Goal: Information Seeking & Learning: Learn about a topic

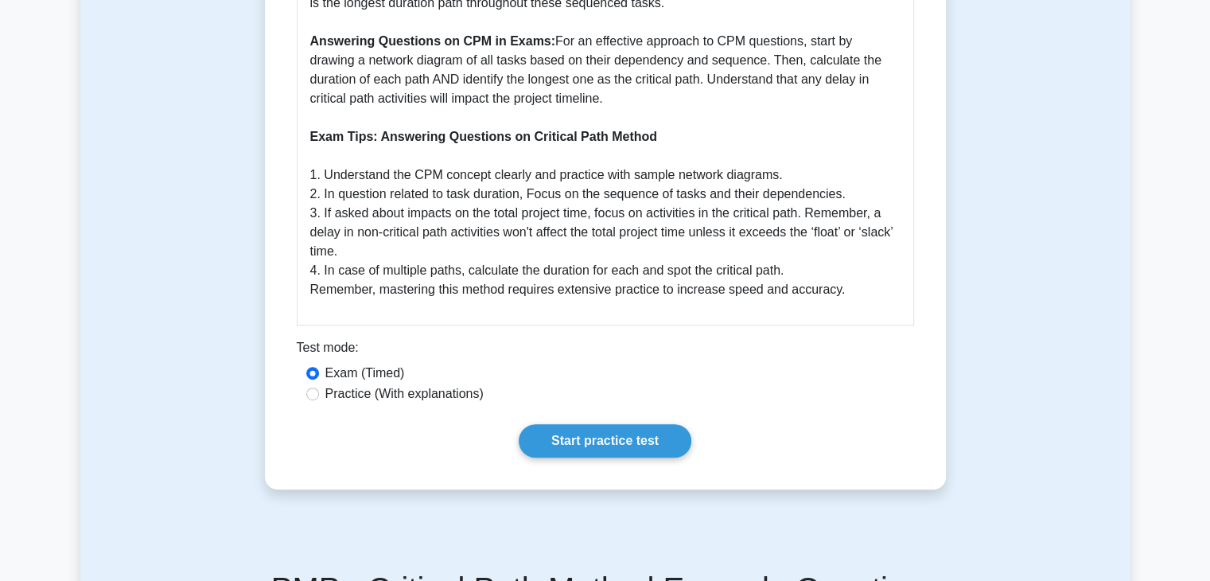
scroll to position [818, 0]
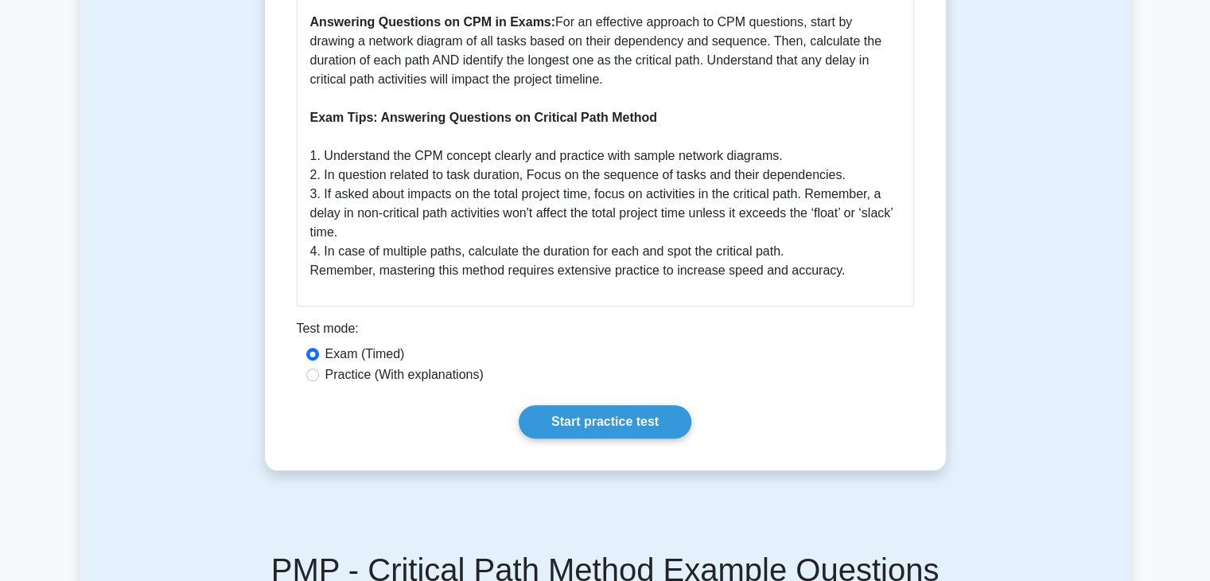
click at [674, 355] on div "Exam (Timed)" at bounding box center [605, 353] width 598 height 19
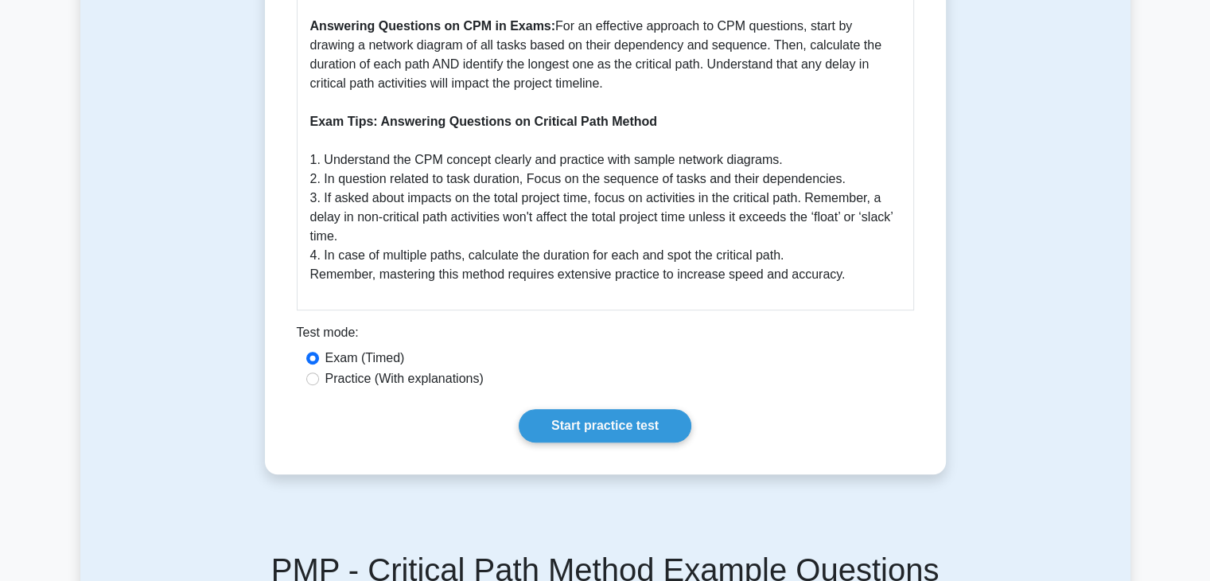
click at [3, 195] on main "Back to Time Management Critical Path Method 5 minutes 5 Questions A Comprehens…" at bounding box center [605, 488] width 1210 height 2510
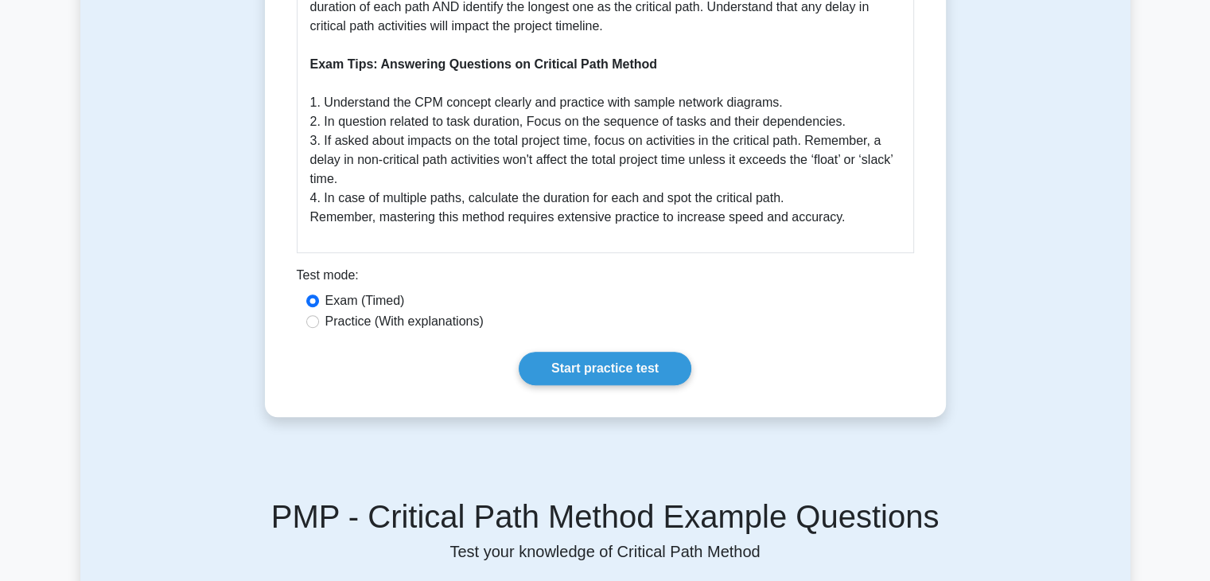
scroll to position [873, 0]
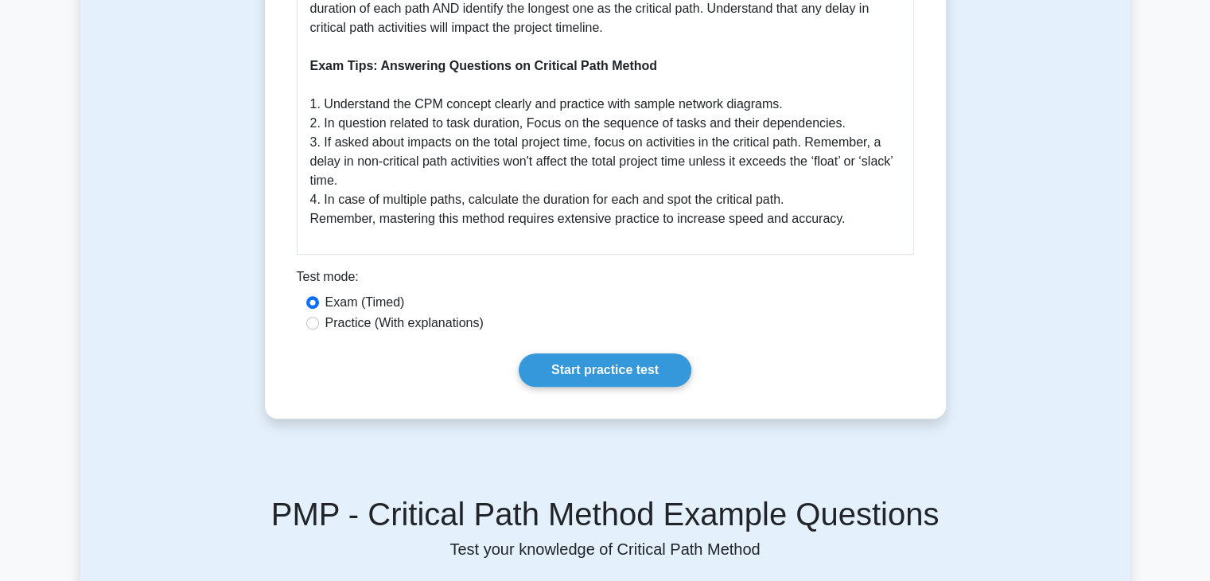
click at [299, 531] on h5 "PMP - Critical Path Method Example Questions" at bounding box center [605, 514] width 1012 height 38
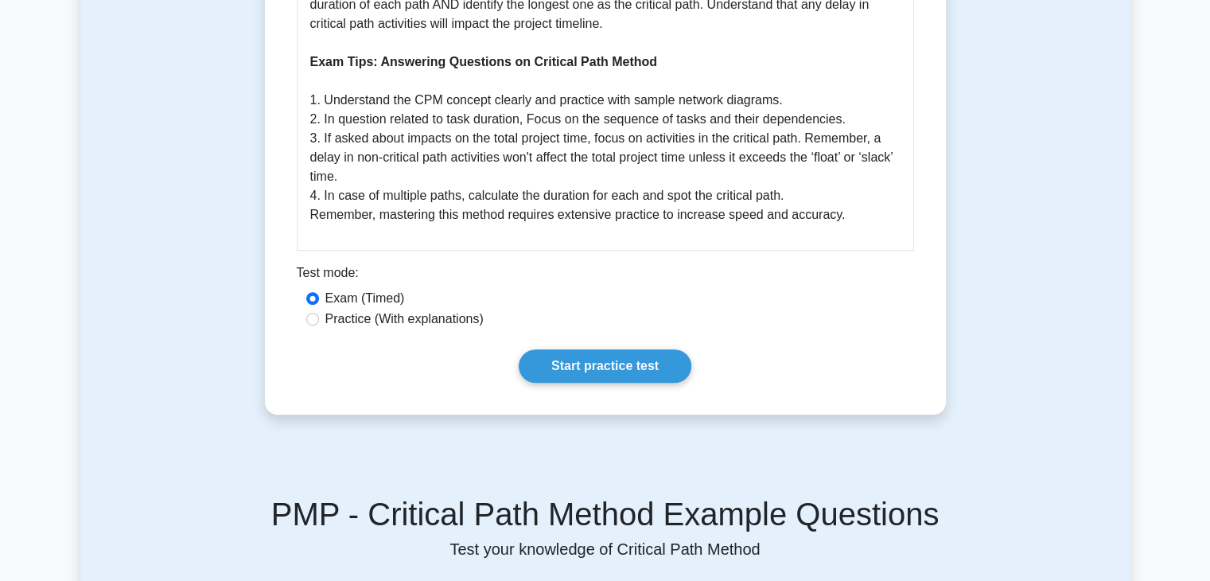
click at [682, 297] on div "Exam (Timed)" at bounding box center [605, 298] width 598 height 19
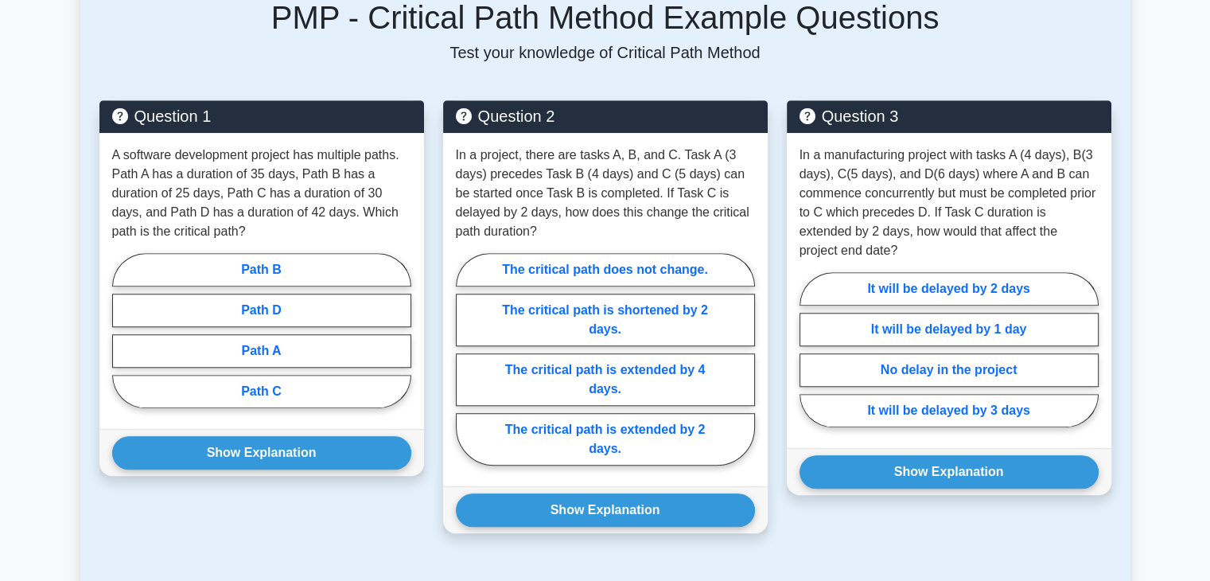
scroll to position [1373, 0]
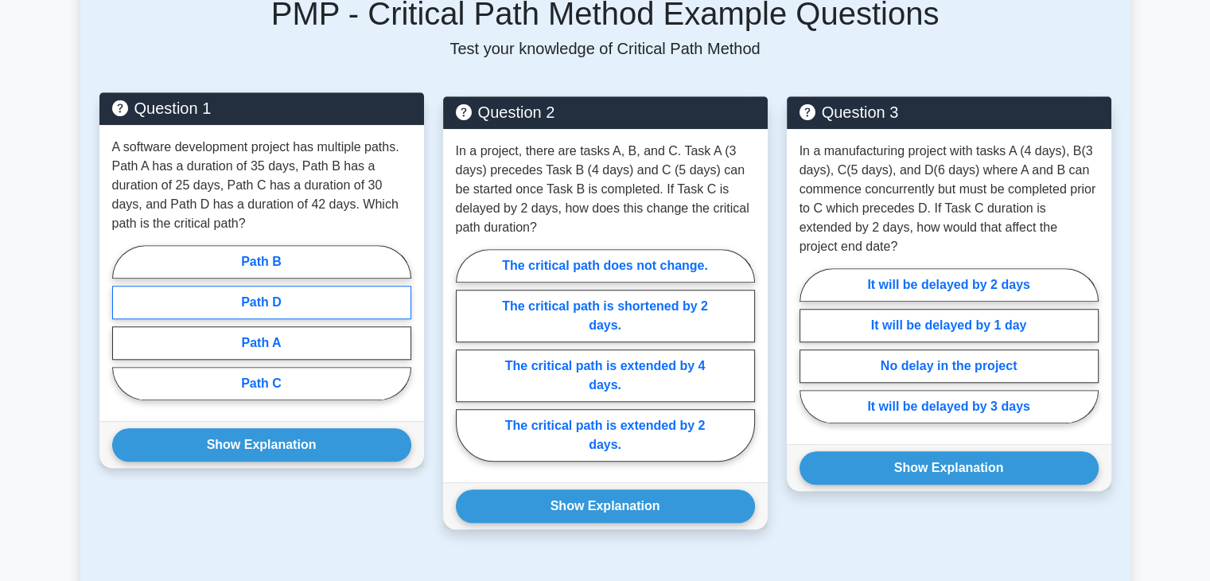
click at [274, 297] on label "Path D" at bounding box center [261, 302] width 299 height 33
click at [122, 322] on input "Path D" at bounding box center [117, 327] width 10 height 10
radio input "true"
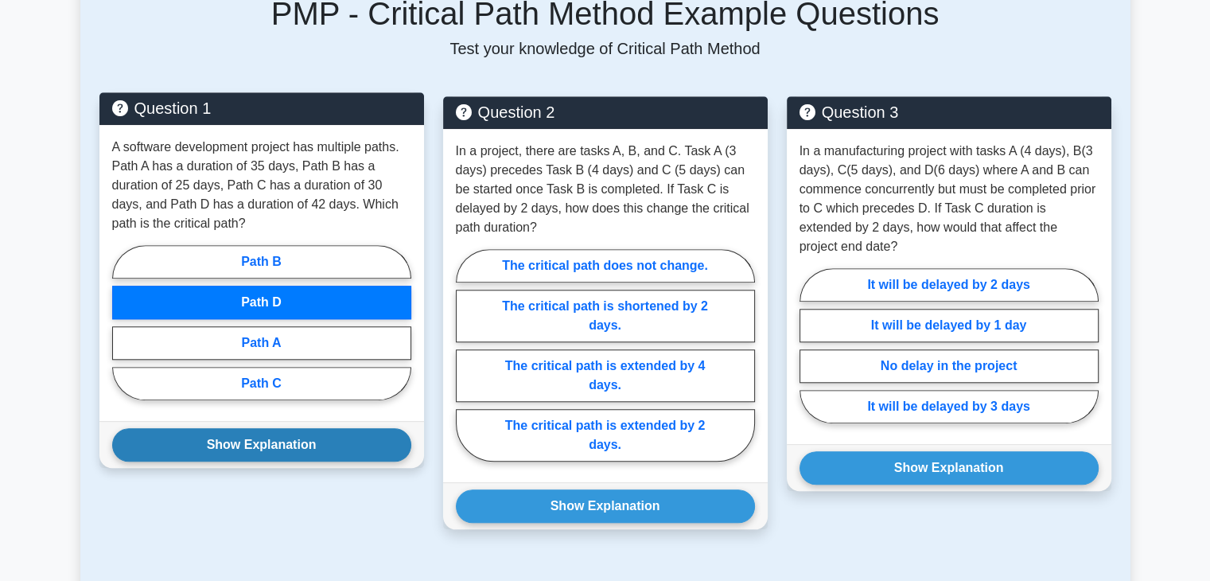
click at [268, 447] on button "Show Explanation" at bounding box center [261, 444] width 299 height 33
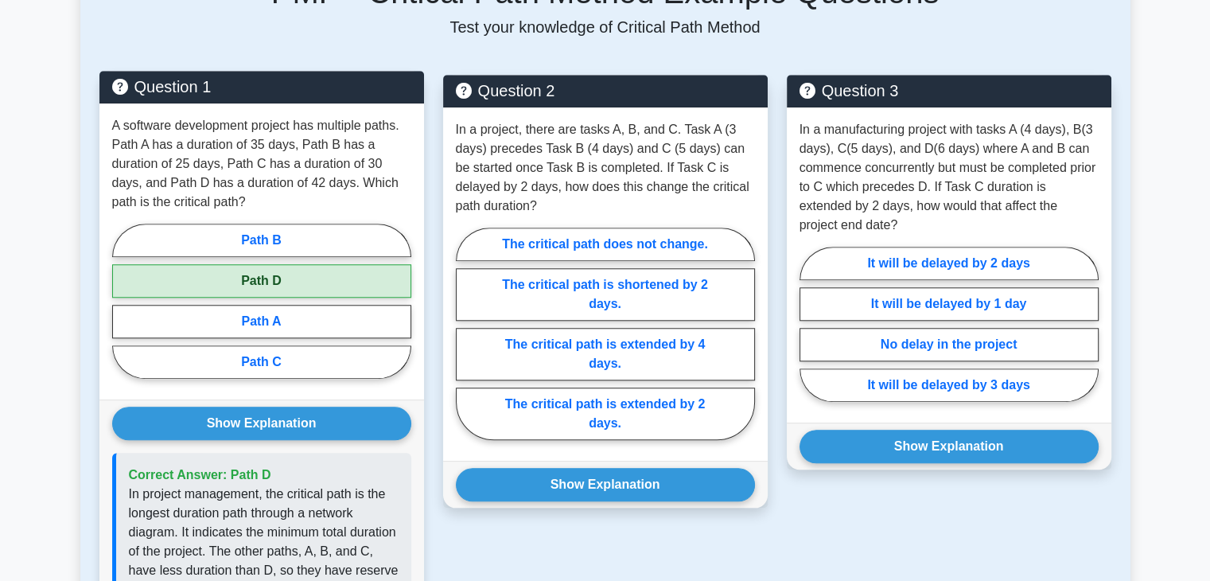
scroll to position [1376, 0]
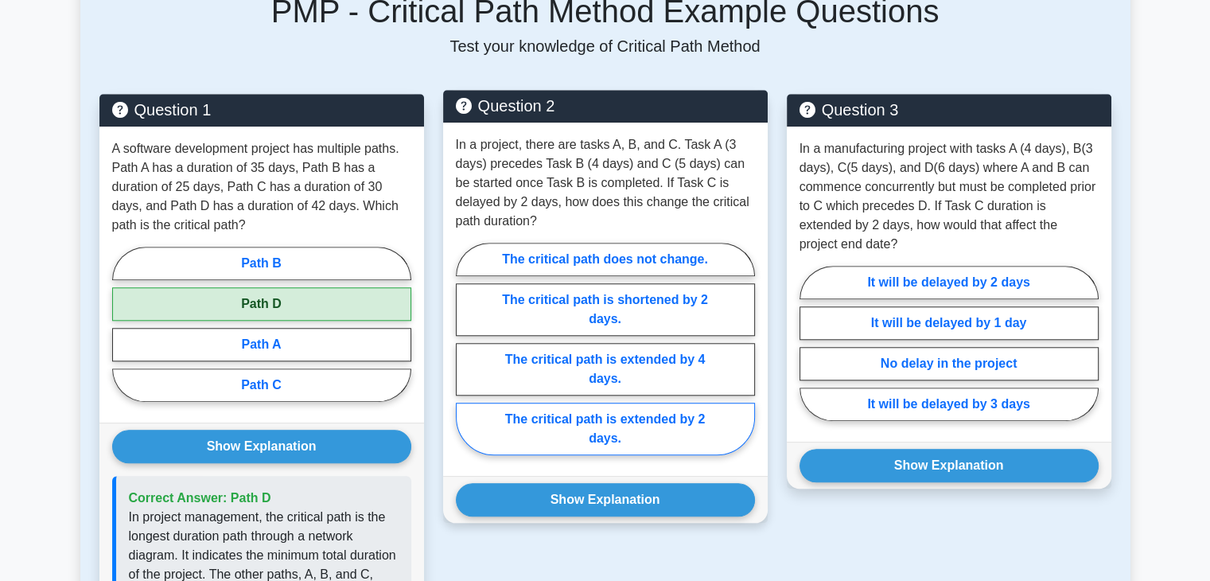
click at [596, 424] on label "The critical path is extended by 2 days." at bounding box center [605, 428] width 299 height 52
click at [466, 359] on input "The critical path is extended by 2 days." at bounding box center [461, 353] width 10 height 10
radio input "true"
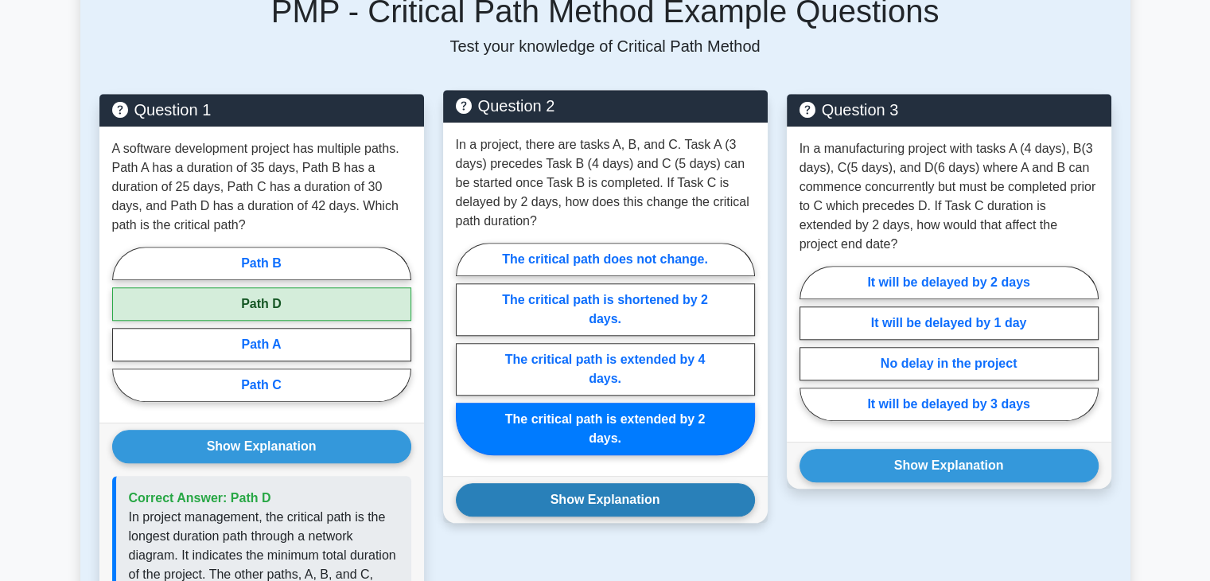
click at [581, 496] on button "Show Explanation" at bounding box center [605, 499] width 299 height 33
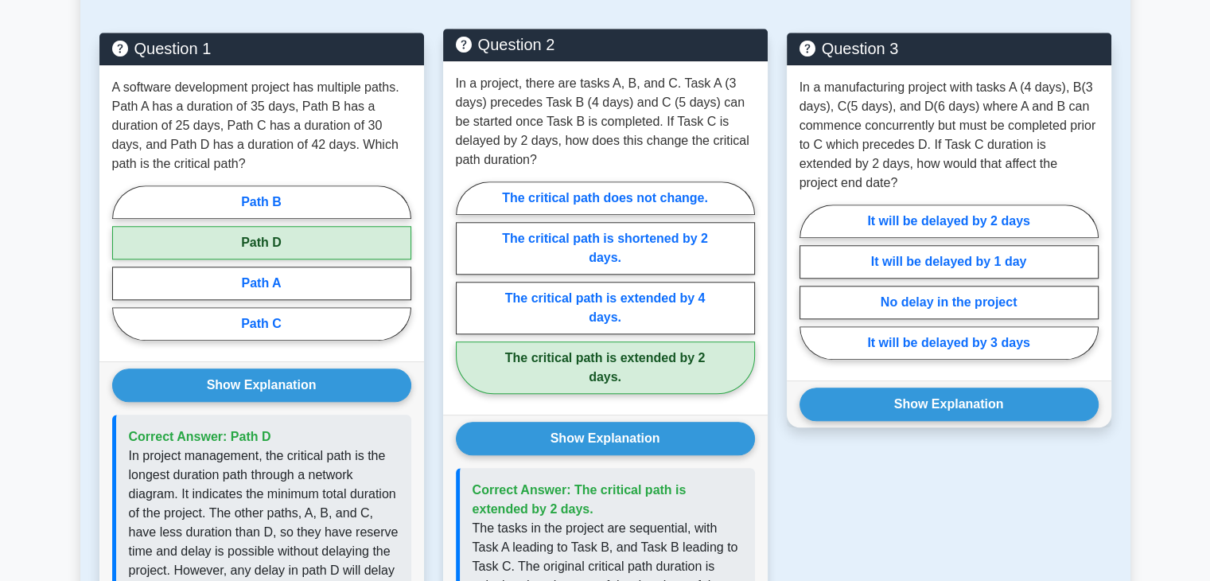
scroll to position [1427, 0]
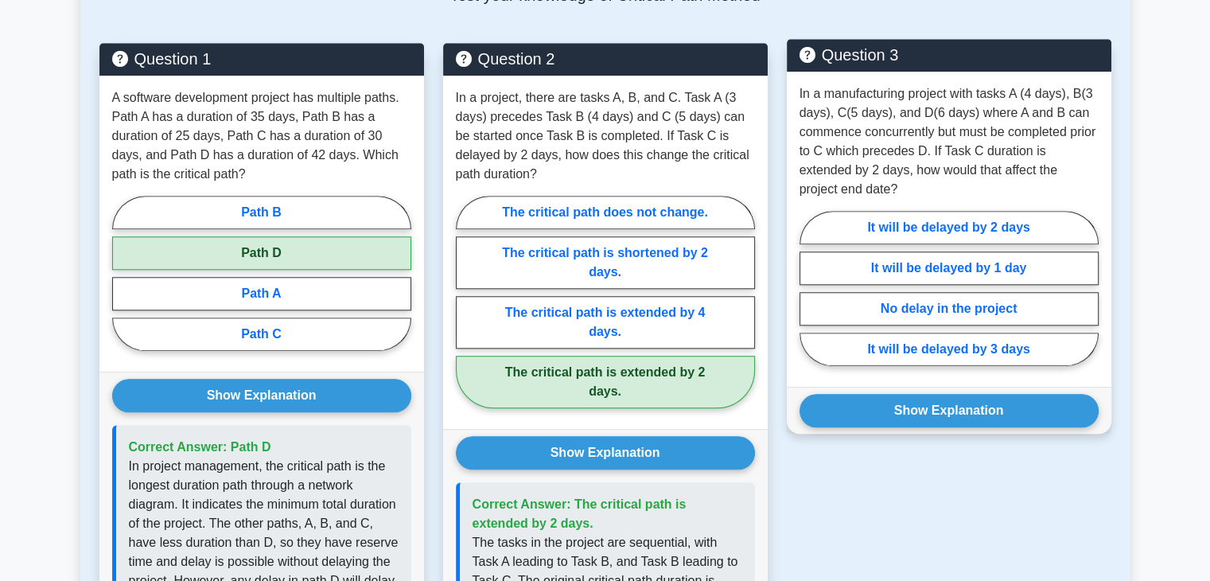
click at [1094, 126] on p "In a manufacturing project with tasks A (4 days), B(3 days), C(5 days), and D(6…" at bounding box center [948, 141] width 299 height 115
click at [1000, 230] on label "It will be delayed by 2 days" at bounding box center [948, 227] width 299 height 33
click at [810, 288] on input "It will be delayed by 2 days" at bounding box center [804, 293] width 10 height 10
radio input "true"
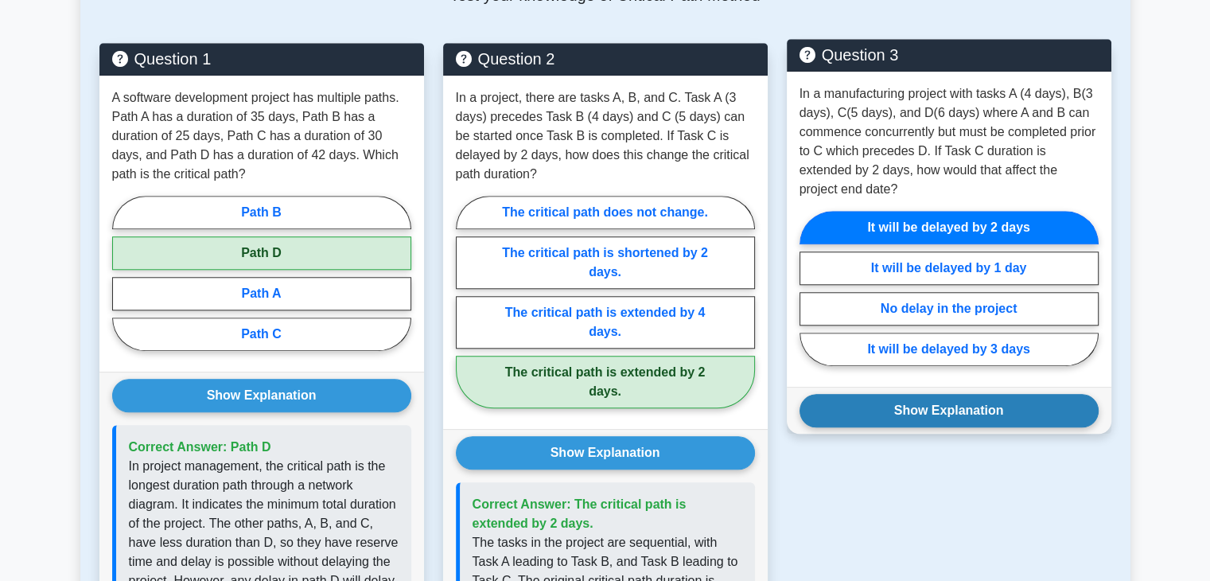
click at [980, 411] on button "Show Explanation" at bounding box center [948, 410] width 299 height 33
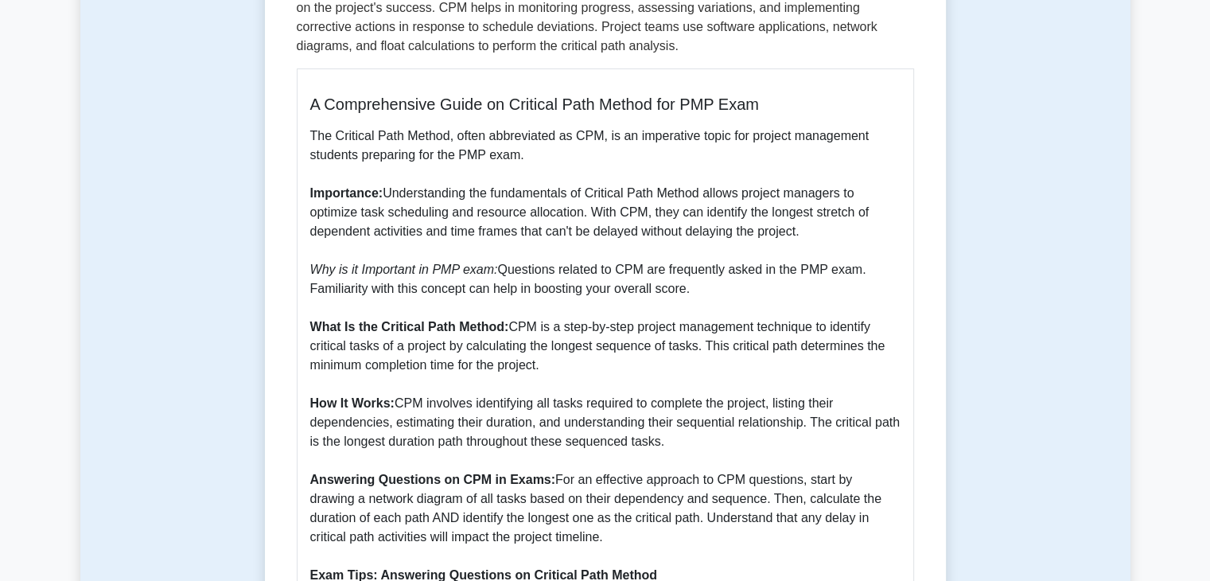
scroll to position [363, 0]
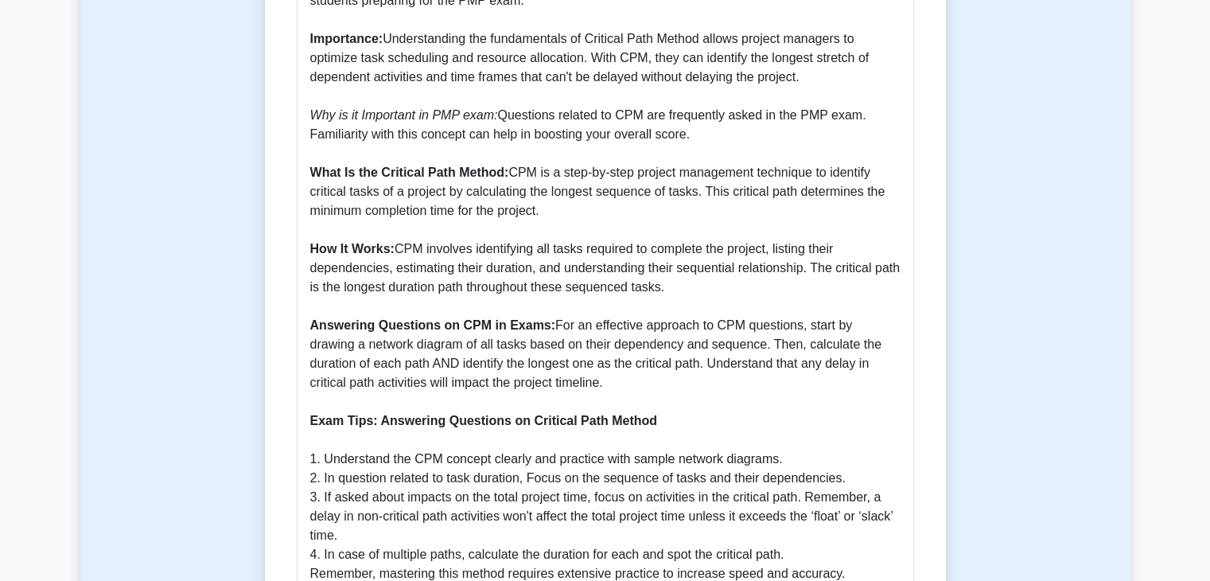
scroll to position [499, 0]
